Goal: Task Accomplishment & Management: Manage account settings

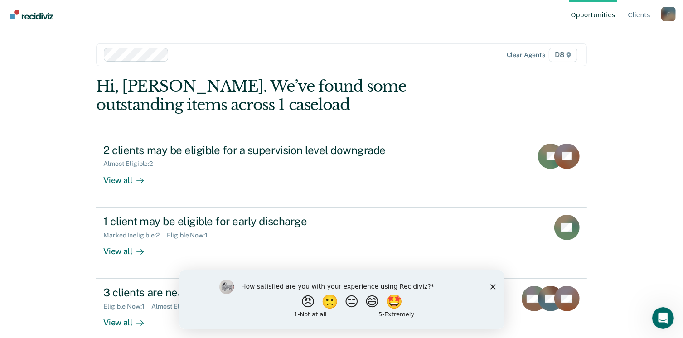
click at [491, 288] on icon "Close survey" at bounding box center [492, 286] width 5 height 5
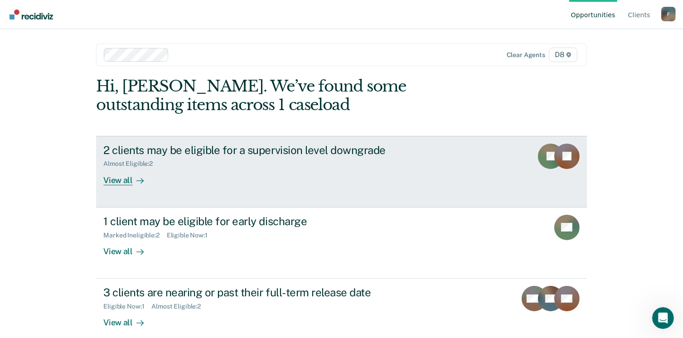
click at [116, 177] on div "View all" at bounding box center [128, 177] width 51 height 18
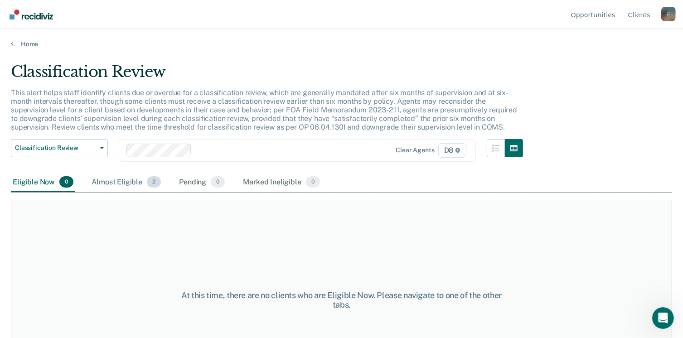
click at [120, 179] on div "Almost Eligible 2" at bounding box center [126, 183] width 73 height 20
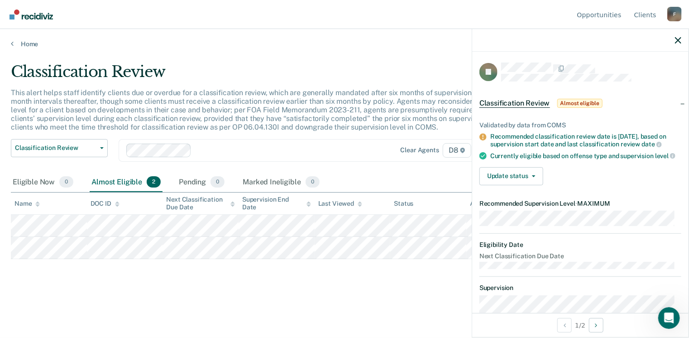
click at [318, 284] on div "Classification Review This alert helps staff identify clients due or overdue fo…" at bounding box center [345, 181] width 668 height 236
click at [293, 290] on div "Classification Review This alert helps staff identify clients due or overdue fo…" at bounding box center [345, 181] width 668 height 236
click at [679, 43] on icon "button" at bounding box center [678, 40] width 6 height 6
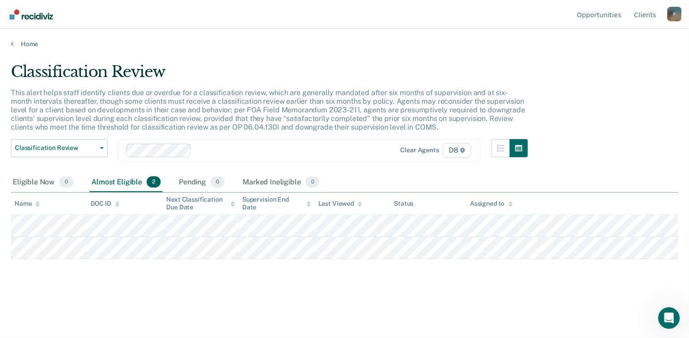
click at [193, 283] on div "Classification Review This alert helps staff identify clients due or overdue fo…" at bounding box center [345, 181] width 668 height 236
click at [12, 45] on icon at bounding box center [12, 43] width 3 height 7
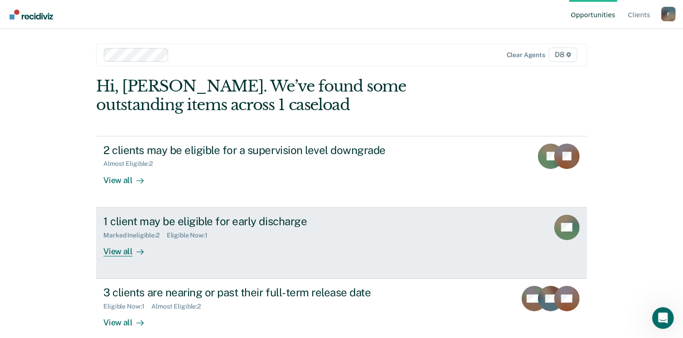
click at [118, 256] on link "1 client may be eligible for early discharge Marked Ineligible : 2 Eligible Now…" at bounding box center [341, 242] width 490 height 71
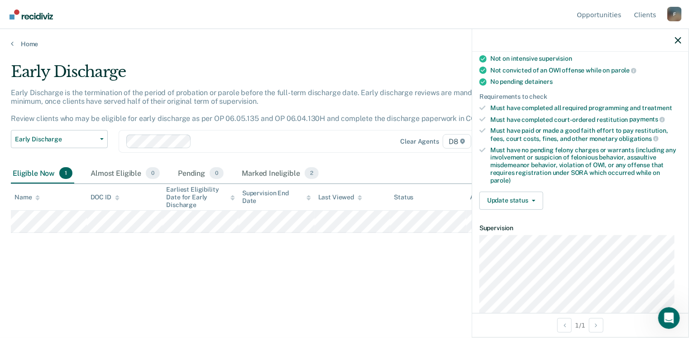
scroll to position [181, 0]
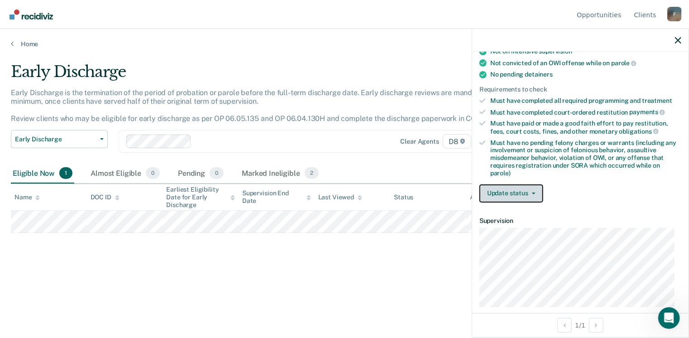
click at [529, 192] on span "button" at bounding box center [532, 193] width 7 height 2
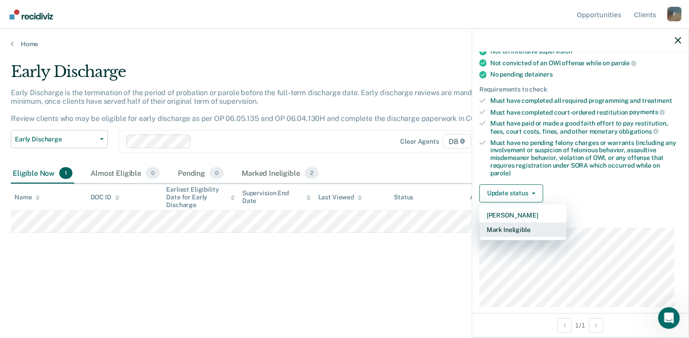
click at [504, 226] on button "Mark Ineligible" at bounding box center [523, 229] width 87 height 14
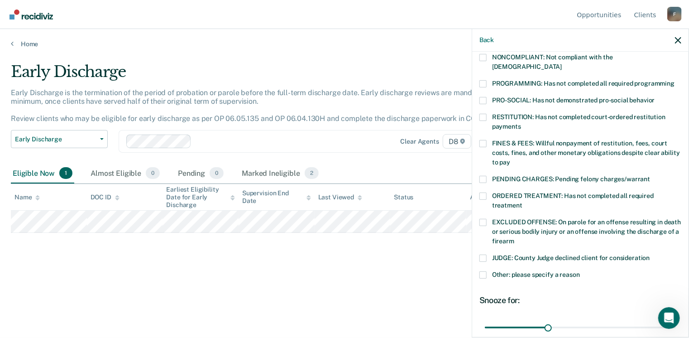
click at [484, 192] on span at bounding box center [483, 195] width 7 height 7
click at [523, 202] on input "ORDERED TREATMENT: Has not completed all required treatment" at bounding box center [523, 202] width 0 height 0
click at [483, 271] on span at bounding box center [483, 274] width 7 height 7
click at [580, 271] on input "Other: please specify a reason" at bounding box center [580, 271] width 0 height 0
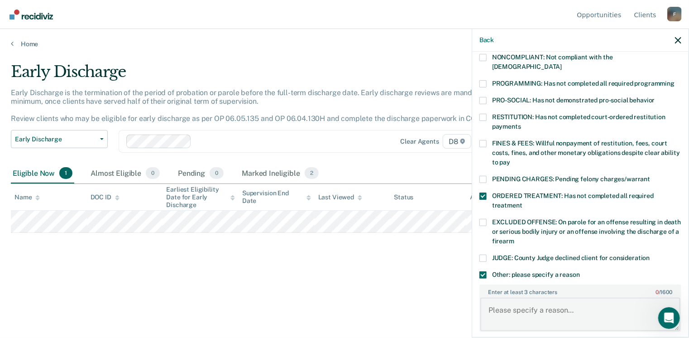
click at [487, 298] on textarea "Enter at least 3 characters 0 / 1600" at bounding box center [581, 315] width 200 height 34
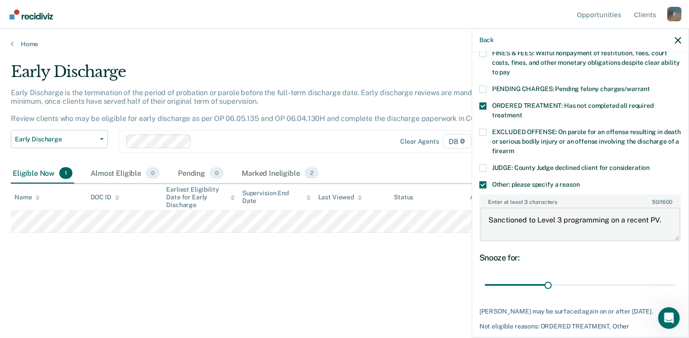
scroll to position [272, 0]
type textarea "Sanctioned to Level 3 programming on a recent PV."
drag, startPoint x: 548, startPoint y: 272, endPoint x: 605, endPoint y: 273, distance: 56.6
type input "60"
click at [605, 277] on input "range" at bounding box center [580, 285] width 191 height 16
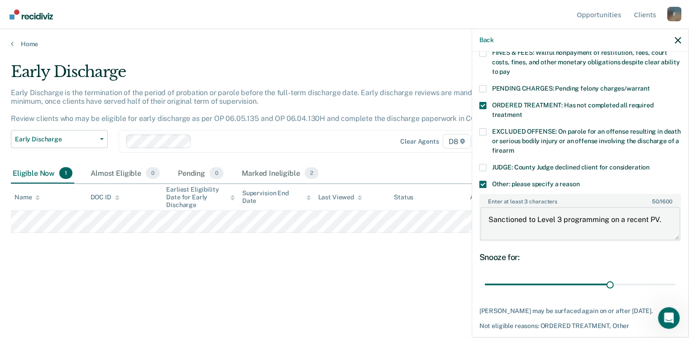
click at [663, 208] on textarea "Sanctioned to Level 3 programming on a recent PV." at bounding box center [581, 224] width 200 height 34
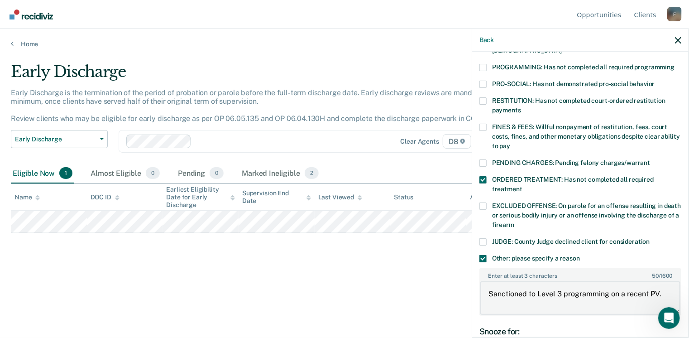
scroll to position [226, 0]
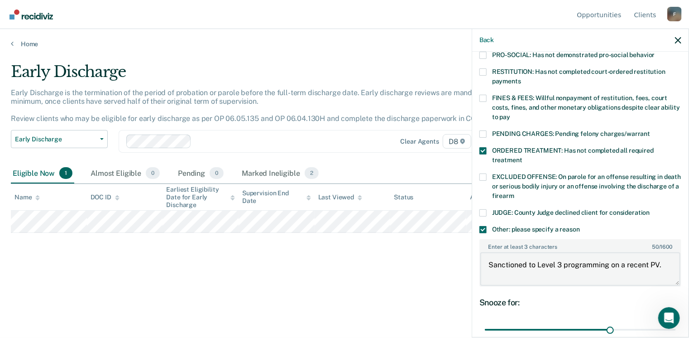
click at [659, 254] on textarea "Sanctioned to Level 3 programming on a recent PV." at bounding box center [581, 269] width 200 height 34
click at [635, 266] on textarea "Sanctioned to Level 3 programming on a recent PV & still has an outstanding bal…" at bounding box center [581, 269] width 200 height 34
click at [528, 263] on textarea "Sanctioned to Level 3 programming on a recent PV & still has an outstanding bal…" at bounding box center [581, 269] width 200 height 34
click at [583, 261] on textarea "Sanctioned to Level 3 programming on a recent PV & still has outstanding balanc…" at bounding box center [581, 269] width 200 height 34
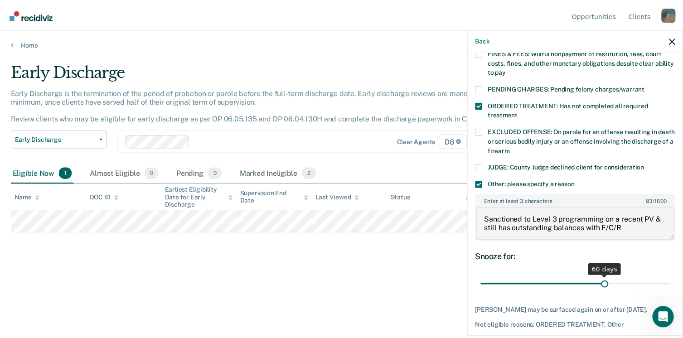
scroll to position [304, 0]
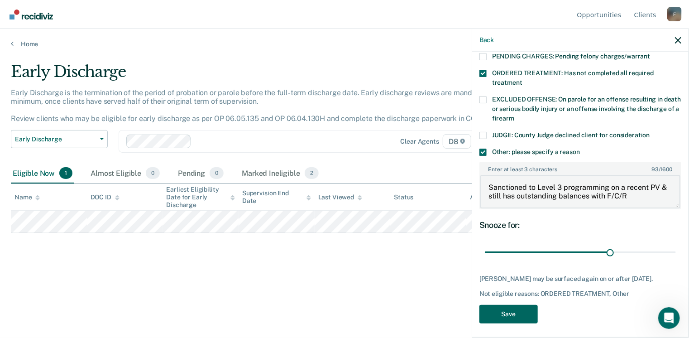
type textarea "Sanctioned to Level 3 programming on a recent PV & still has outstanding balanc…"
click at [499, 310] on button "Save" at bounding box center [509, 314] width 58 height 19
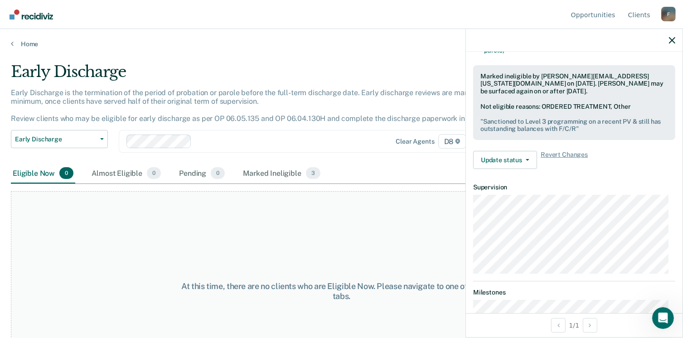
click at [397, 231] on div "At this time, there are no clients who are Eligible Now. Please navigate to one…" at bounding box center [341, 291] width 661 height 200
click at [669, 38] on icon "button" at bounding box center [671, 40] width 6 height 6
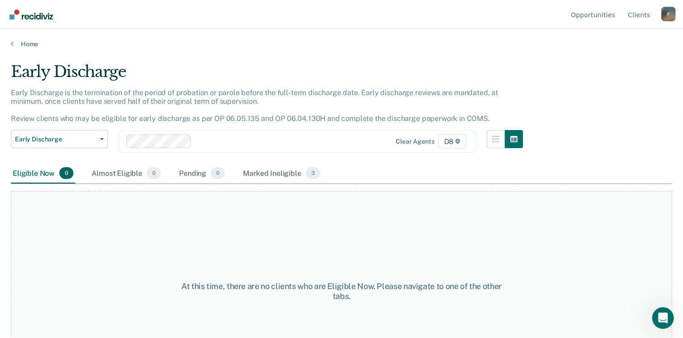
click at [192, 221] on div "At this time, there are no clients who are Eligible Now. Please navigate to one…" at bounding box center [341, 291] width 661 height 200
click at [26, 41] on link "Home" at bounding box center [341, 44] width 661 height 8
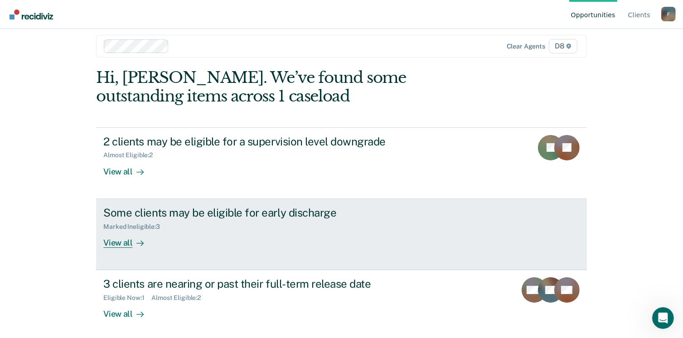
scroll to position [11, 0]
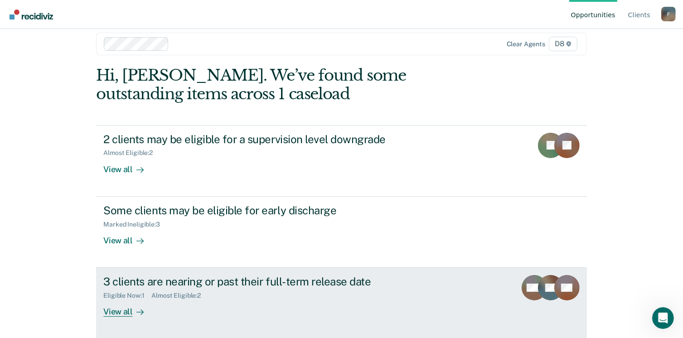
click at [127, 311] on div "View all" at bounding box center [128, 308] width 51 height 18
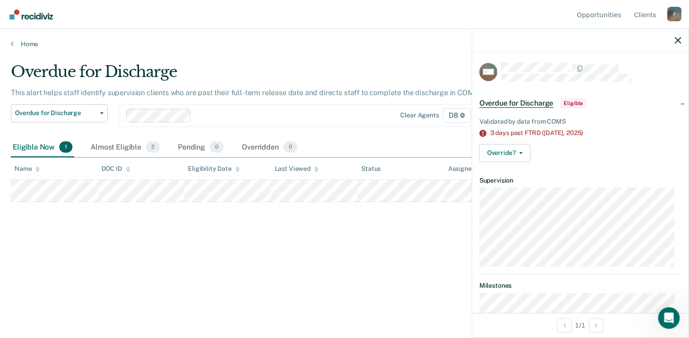
click at [386, 263] on div "Overdue for Discharge This alert helps staff identify supervision clients who a…" at bounding box center [345, 166] width 668 height 207
click at [681, 41] on icon "button" at bounding box center [678, 40] width 6 height 6
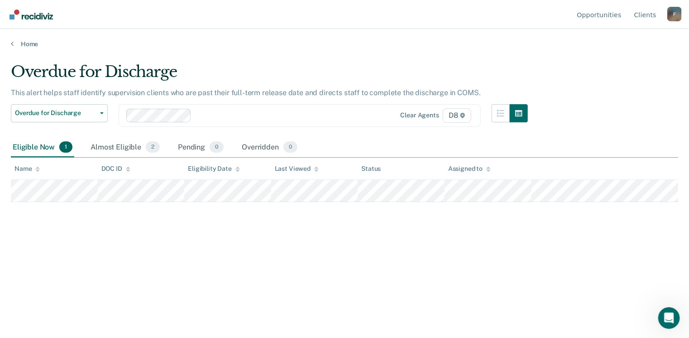
click at [418, 269] on div "Overdue for Discharge This alert helps staff identify supervision clients who a…" at bounding box center [345, 166] width 668 height 207
click at [129, 150] on div "Almost Eligible 2" at bounding box center [125, 148] width 73 height 20
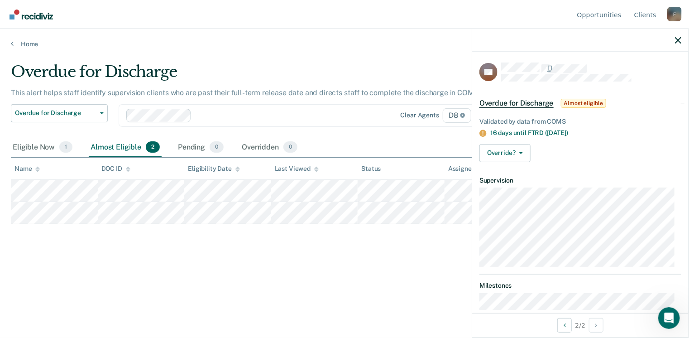
click at [231, 257] on div "Overdue for Discharge This alert helps staff identify supervision clients who a…" at bounding box center [345, 166] width 668 height 207
click at [29, 38] on div "Home" at bounding box center [344, 38] width 689 height 19
click at [29, 44] on link "Home" at bounding box center [345, 44] width 668 height 8
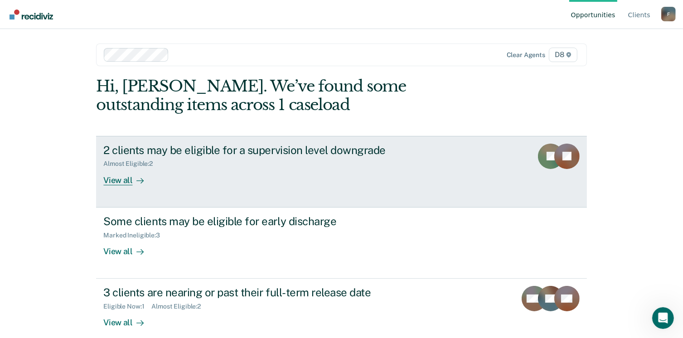
click at [120, 185] on link "2 clients may be eligible for a supervision level downgrade Almost Eligible : 2…" at bounding box center [341, 172] width 490 height 72
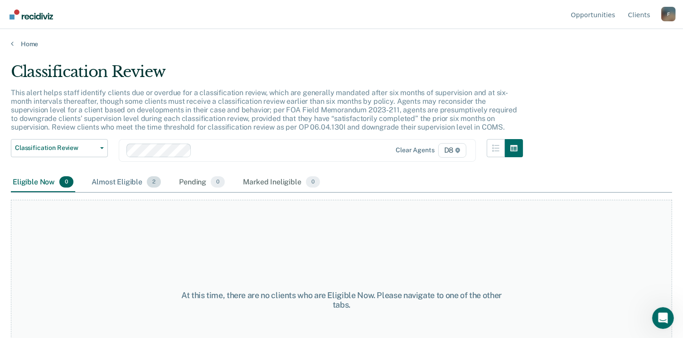
click at [125, 178] on div "Almost Eligible 2" at bounding box center [126, 183] width 73 height 20
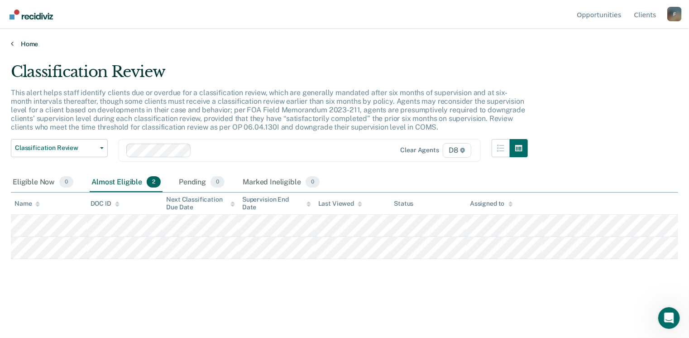
click at [23, 44] on link "Home" at bounding box center [345, 44] width 668 height 8
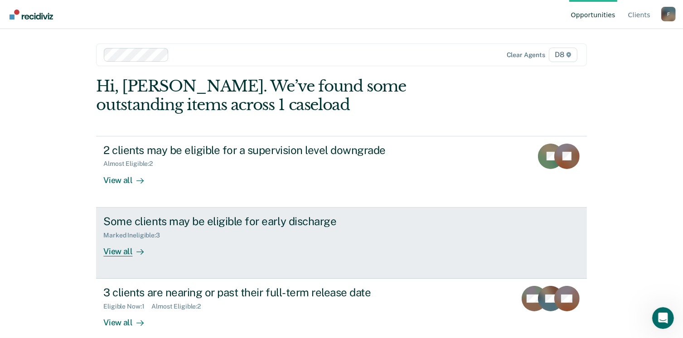
click at [123, 252] on div "View all" at bounding box center [128, 248] width 51 height 18
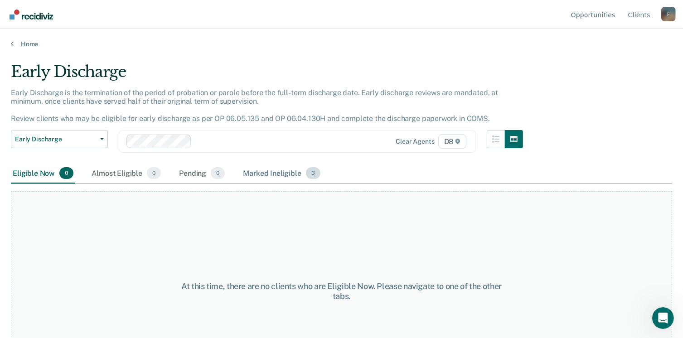
click at [269, 168] on div "Marked Ineligible 3" at bounding box center [281, 174] width 81 height 20
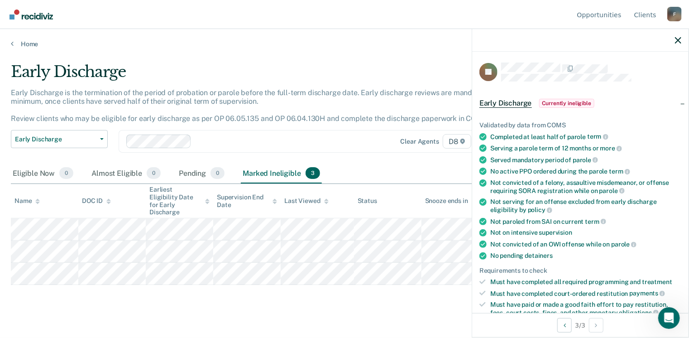
click at [253, 289] on div "Early Discharge Early Discharge is the termination of the period of probation o…" at bounding box center [345, 181] width 668 height 236
click at [23, 40] on link "Home" at bounding box center [345, 44] width 668 height 8
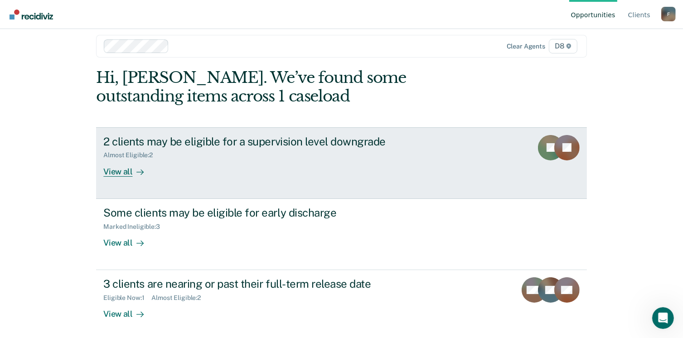
scroll to position [11, 0]
